Goal: Use online tool/utility: Utilize a website feature to perform a specific function

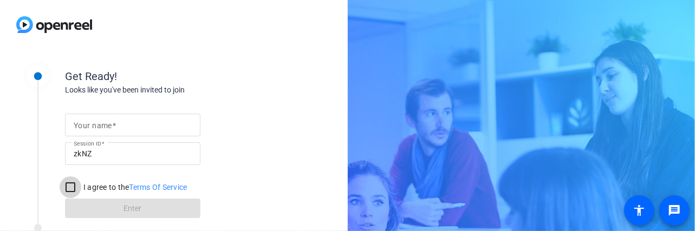
click at [70, 184] on input "I agree to the Terms Of Service" at bounding box center [71, 188] width 22 height 22
checkbox input "true"
click at [133, 118] on div at bounding box center [133, 125] width 118 height 23
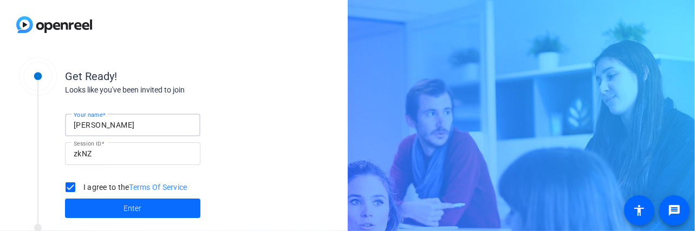
type input "[PERSON_NAME]"
click at [141, 209] on span at bounding box center [132, 209] width 135 height 26
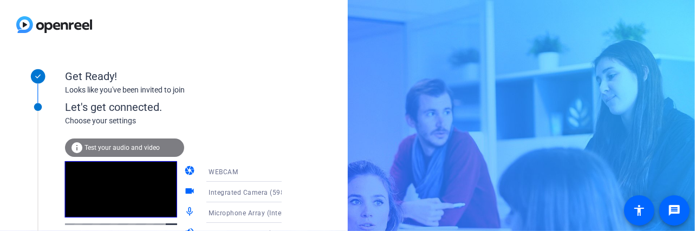
click at [18, 32] on img at bounding box center [54, 24] width 108 height 49
click at [112, 144] on span "Test your audio and video" at bounding box center [121, 148] width 75 height 8
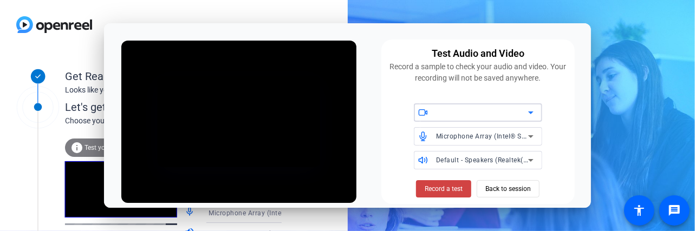
click at [533, 111] on icon at bounding box center [530, 112] width 13 height 13
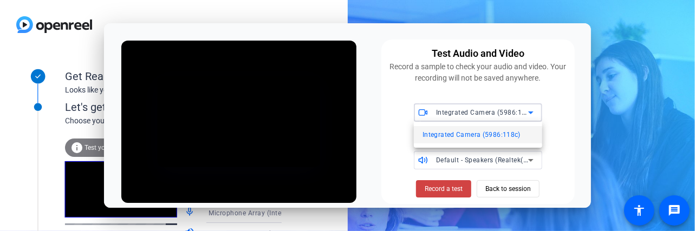
click at [533, 111] on div at bounding box center [347, 115] width 695 height 231
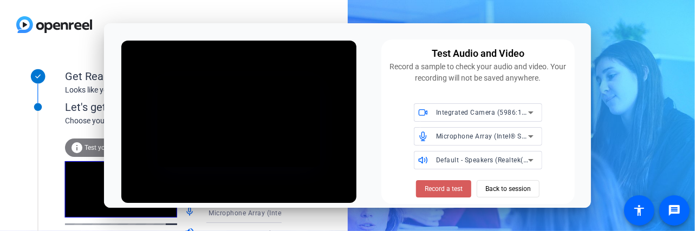
click at [440, 188] on span "Record a test" at bounding box center [444, 189] width 38 height 10
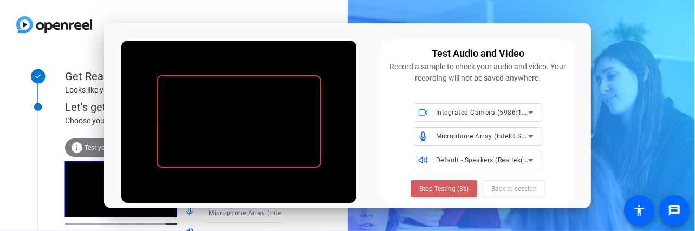
click at [444, 190] on span "Stop Testing (3s)" at bounding box center [443, 189] width 49 height 10
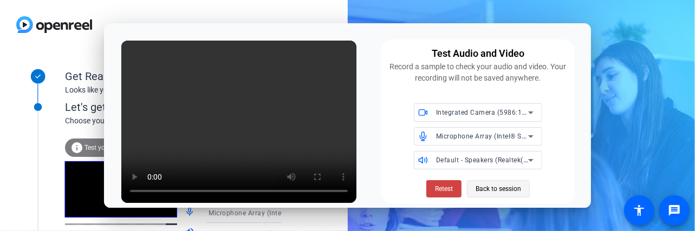
click at [495, 196] on span "Back to session" at bounding box center [498, 189] width 45 height 21
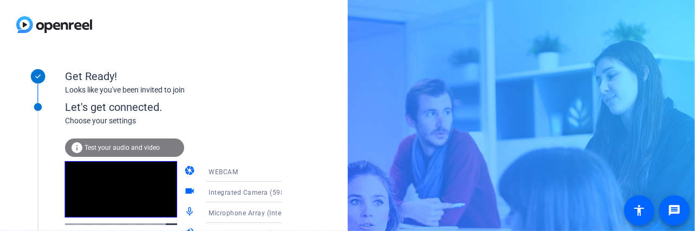
click at [575, 138] on div "Get Ready! Looks like you've been invited to join Let's get connected. Choose y…" at bounding box center [347, 115] width 695 height 231
